Goal: Use online tool/utility: Utilize a website feature to perform a specific function

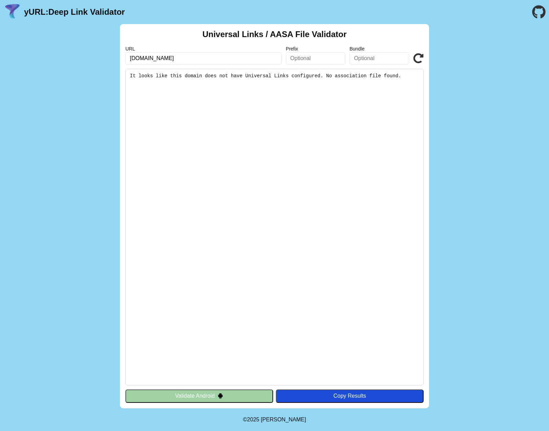
click at [305, 57] on input "text" at bounding box center [316, 58] width 60 height 12
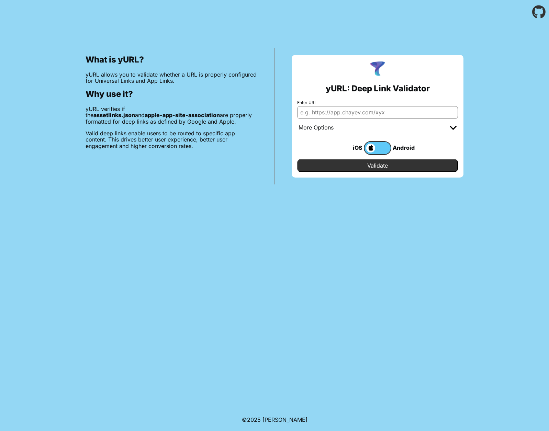
click at [385, 149] on label at bounding box center [377, 148] width 27 height 14
click at [0, 0] on input "checkbox" at bounding box center [0, 0] width 0 height 0
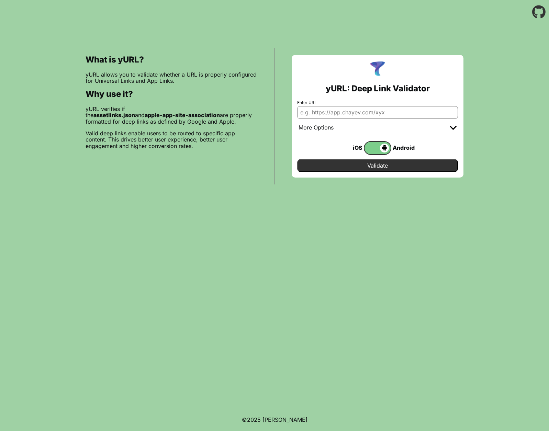
click at [387, 116] on input "Enter URL" at bounding box center [377, 112] width 161 height 12
paste input "[DOMAIN_NAME]"
type input "[DOMAIN_NAME]"
click at [451, 131] on div at bounding box center [453, 127] width 7 height 7
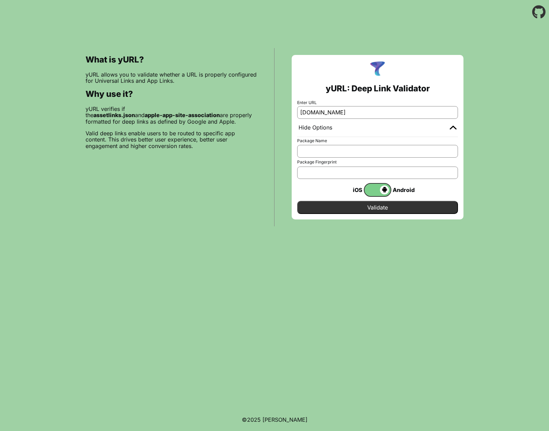
click at [405, 209] on input "Validate" at bounding box center [377, 207] width 161 height 13
